Goal: Task Accomplishment & Management: Manage account settings

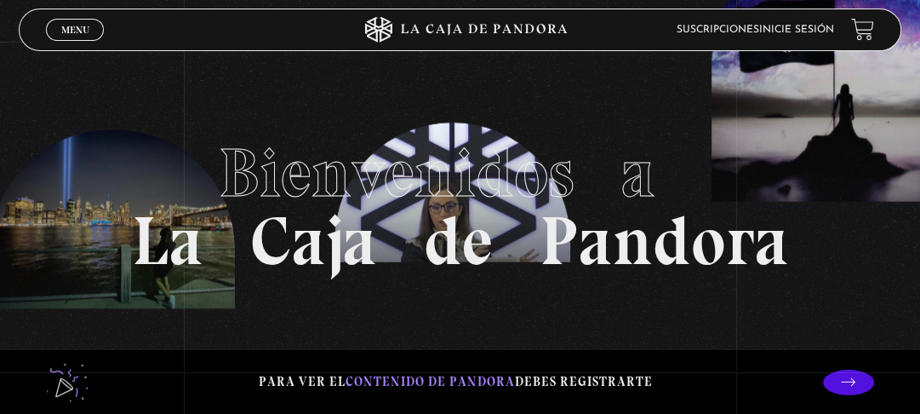
click at [804, 25] on link "Inicie sesión" at bounding box center [796, 30] width 75 height 10
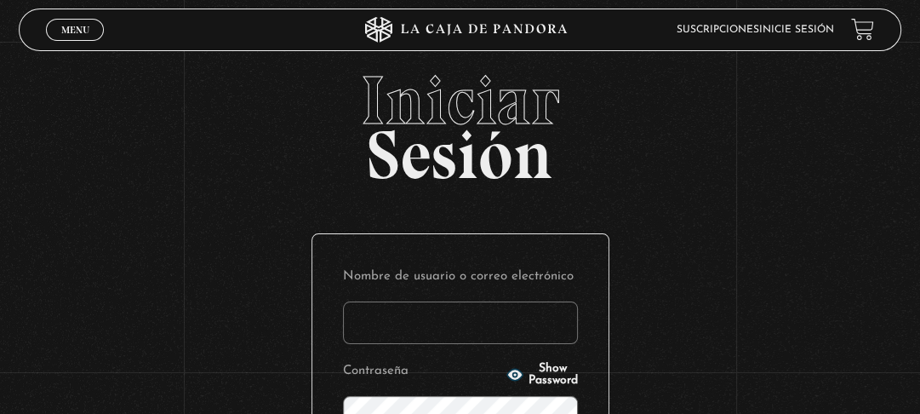
type input "[EMAIL_ADDRESS][DOMAIN_NAME]"
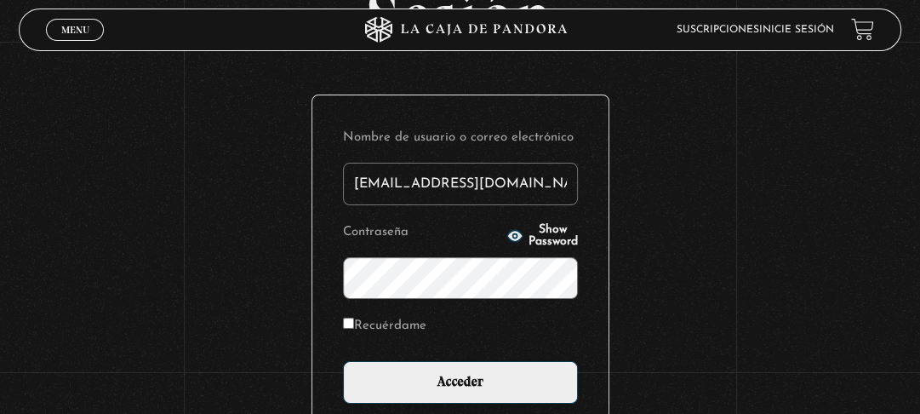
scroll to position [146, 0]
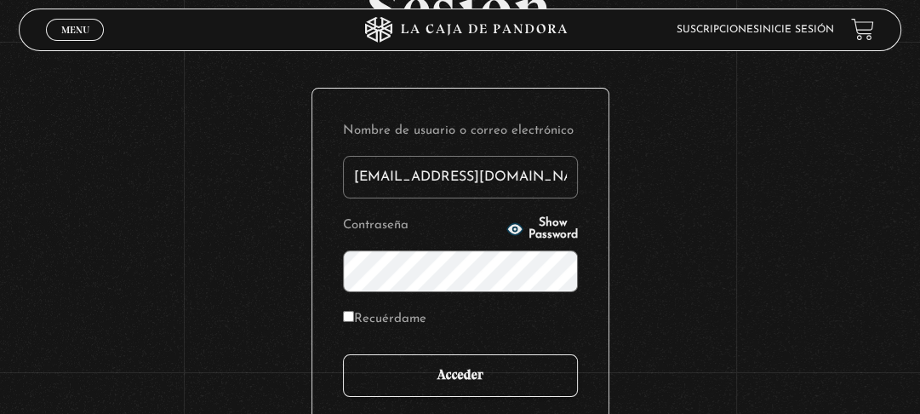
click at [489, 393] on input "Acceder" at bounding box center [460, 375] width 235 height 43
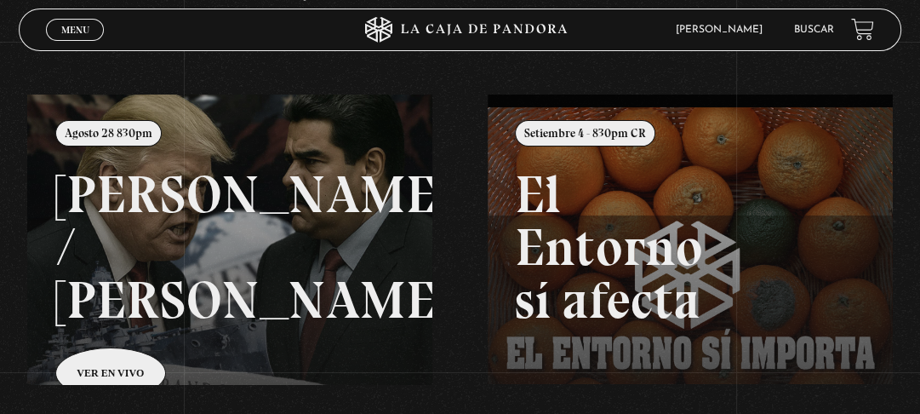
scroll to position [146, 0]
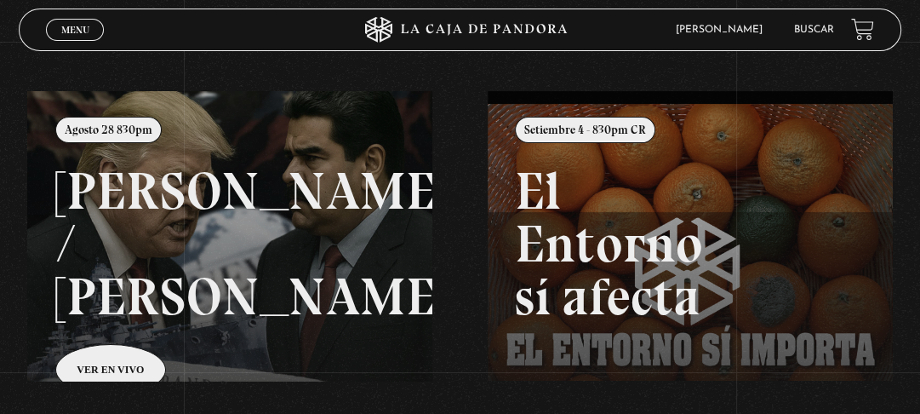
click at [916, 214] on div "Menu Cerrar Ceily Araya García En vivos Pandora Centinelas Mi cuenta Salir Busc…" at bounding box center [460, 257] width 920 height 724
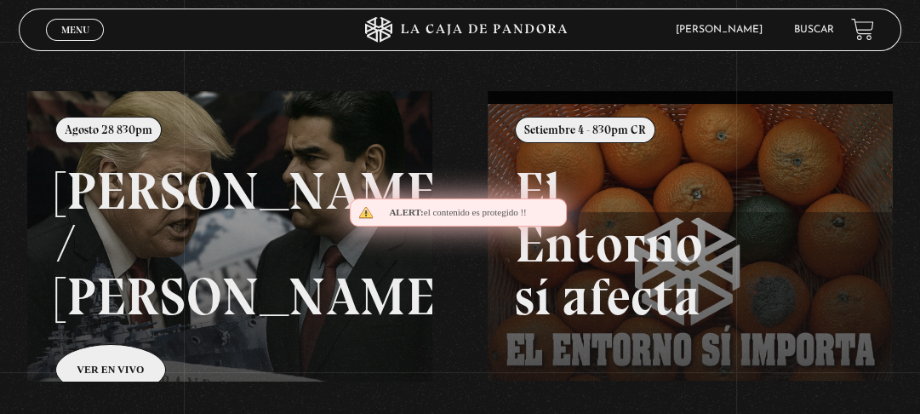
click at [916, 214] on div "Menu Cerrar Ceily Araya García En vivos Pandora Centinelas Mi cuenta Salir Busc…" at bounding box center [460, 257] width 920 height 724
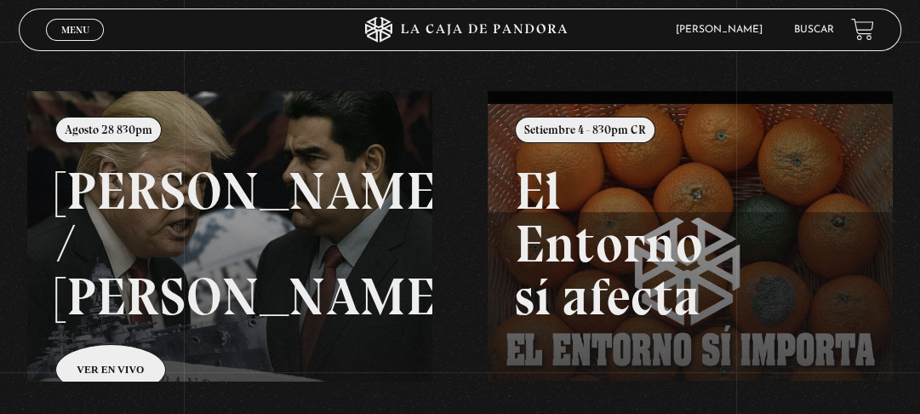
click at [916, 214] on div "Menu Cerrar Ceily Araya García En vivos Pandora Centinelas Mi cuenta Salir Busc…" at bounding box center [460, 257] width 920 height 724
